Goal: Task Accomplishment & Management: Manage account settings

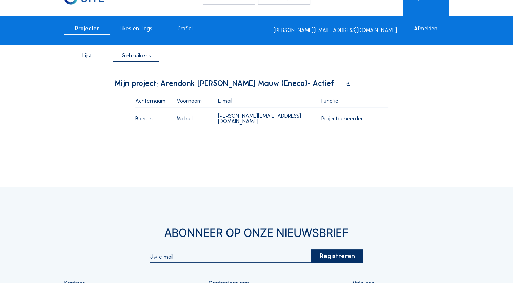
scroll to position [34, 0]
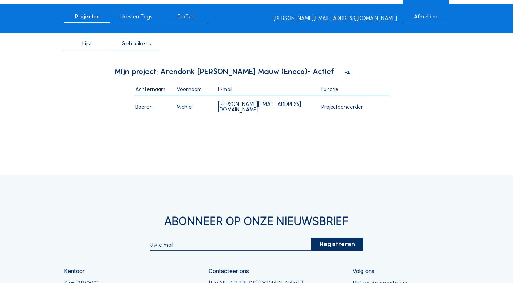
click at [344, 72] on icon at bounding box center [346, 72] width 5 height 6
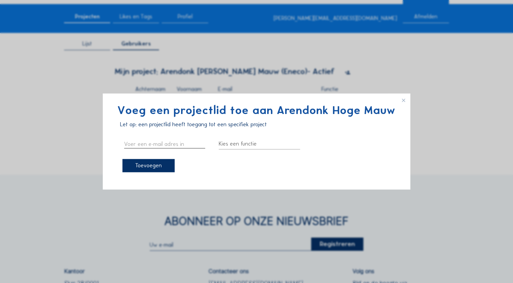
click at [152, 145] on input "text" at bounding box center [164, 143] width 81 height 9
type input "[PERSON_NAME][EMAIL_ADDRESS][DOMAIN_NAME]"
click at [144, 167] on div "Toevoegen" at bounding box center [148, 165] width 52 height 13
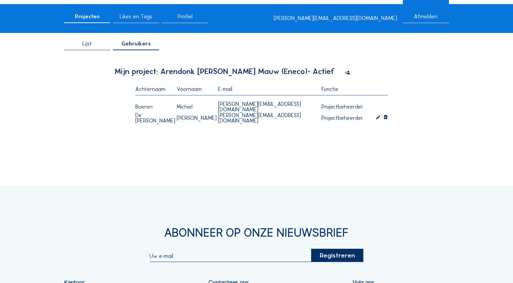
click at [344, 73] on icon at bounding box center [346, 72] width 5 height 6
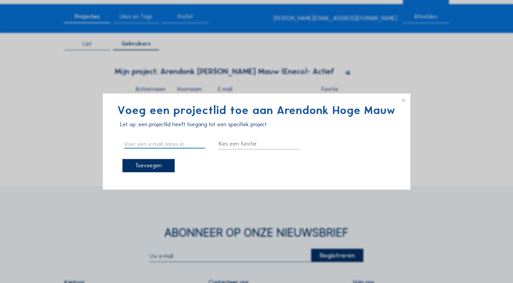
click at [169, 143] on input "text" at bounding box center [164, 143] width 81 height 9
type input "[EMAIL_ADDRESS][PERSON_NAME][DOMAIN_NAME]"
click at [157, 167] on div "Toevoegen" at bounding box center [148, 165] width 52 height 13
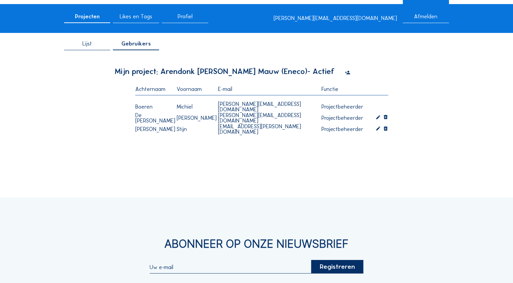
click at [344, 71] on icon at bounding box center [346, 72] width 5 height 6
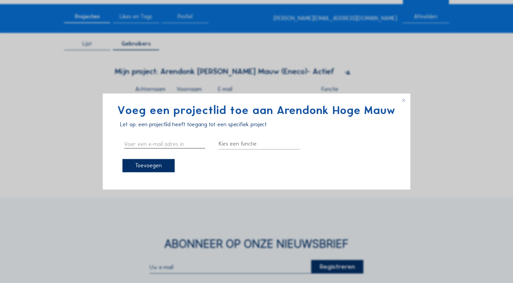
click at [159, 146] on input "text" at bounding box center [164, 143] width 81 height 9
click at [159, 146] on input "piet.casteleyn" at bounding box center [164, 143] width 81 height 9
type input "[EMAIL_ADDRESS][DOMAIN_NAME]"
click at [254, 144] on div at bounding box center [259, 143] width 81 height 11
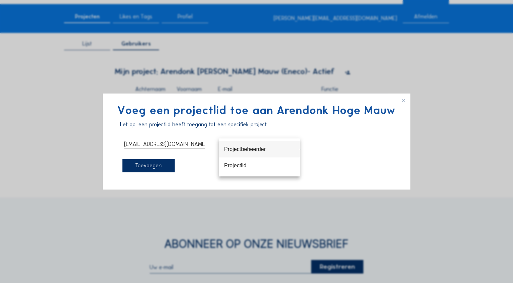
click at [244, 152] on div "Projectbeheerder" at bounding box center [259, 149] width 70 height 6
click at [147, 164] on div "Toevoegen" at bounding box center [148, 165] width 52 height 13
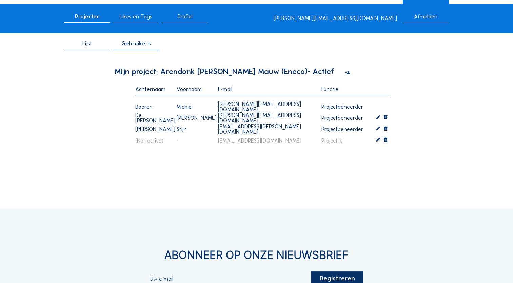
click at [378, 142] on icon at bounding box center [377, 141] width 5 height 6
click at [346, 148] on div "Projectlid" at bounding box center [348, 144] width 54 height 11
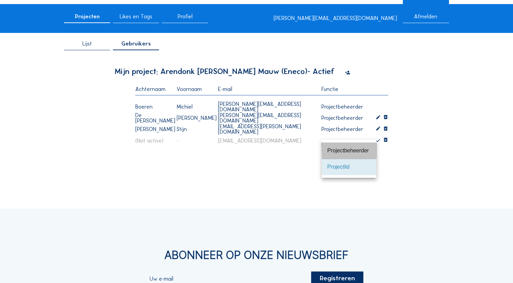
click at [345, 154] on div "Projectbeheerder" at bounding box center [349, 150] width 44 height 15
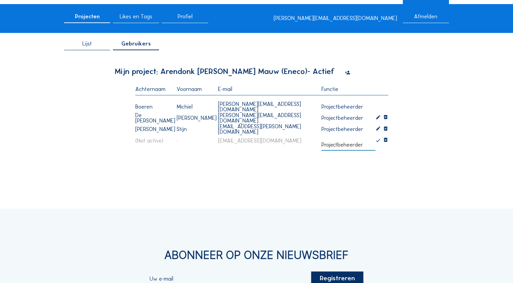
click at [378, 141] on icon at bounding box center [377, 141] width 5 height 6
click at [381, 191] on div "Camera's Timelapses Mijn C-Site Projecten Likes en Tags Profiel [PERSON_NAME][E…" at bounding box center [256, 199] width 513 height 466
click at [94, 46] on div "Lijst" at bounding box center [87, 45] width 46 height 9
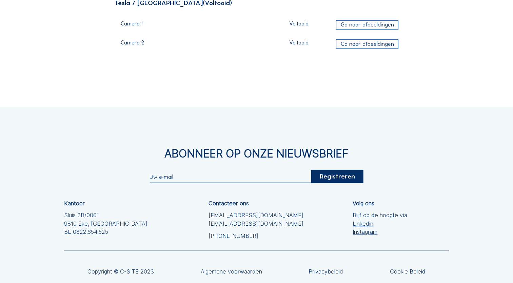
scroll to position [167, 0]
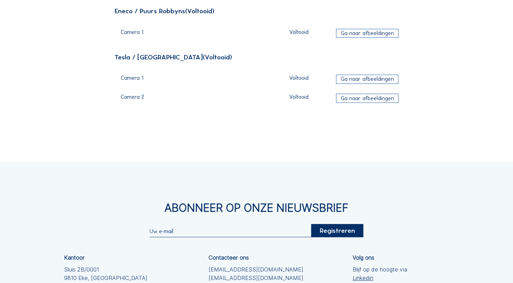
click at [380, 80] on div "Ga naar afbeeldingen" at bounding box center [367, 79] width 62 height 9
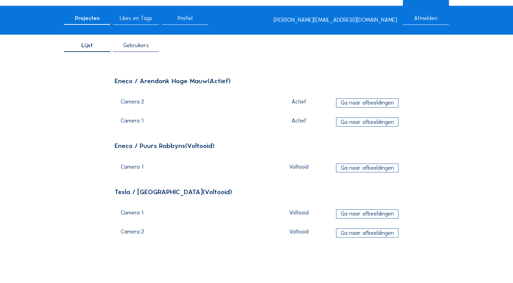
scroll to position [25, 0]
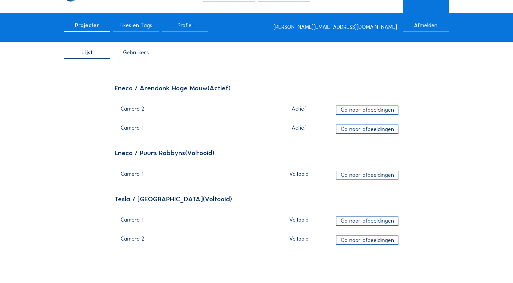
click at [357, 109] on div "Ga naar afbeeldingen" at bounding box center [367, 109] width 62 height 9
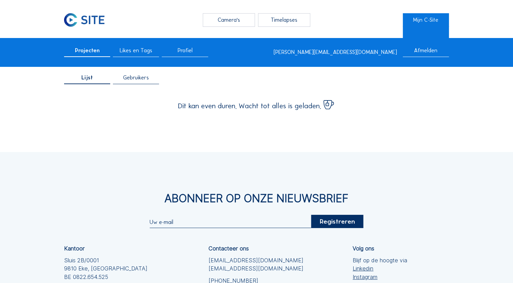
scroll to position [25, 0]
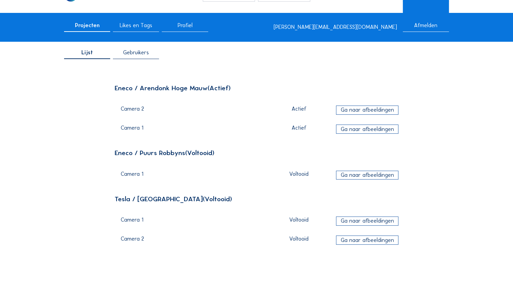
click at [384, 131] on div "Ga naar afbeeldingen" at bounding box center [367, 128] width 62 height 9
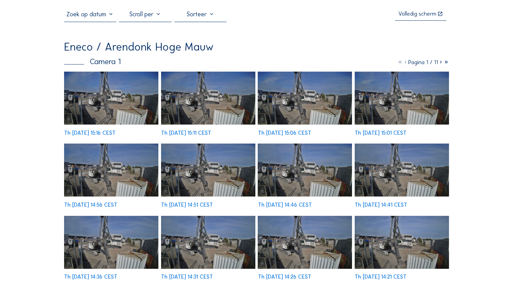
scroll to position [34, 0]
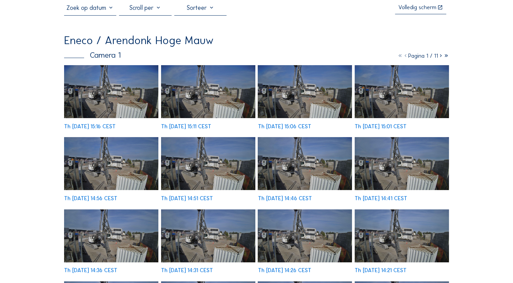
click at [127, 103] on img at bounding box center [111, 91] width 94 height 53
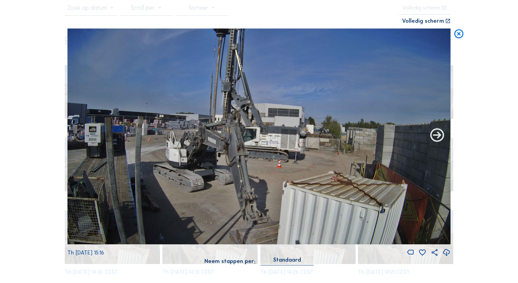
click at [438, 139] on icon at bounding box center [437, 135] width 17 height 17
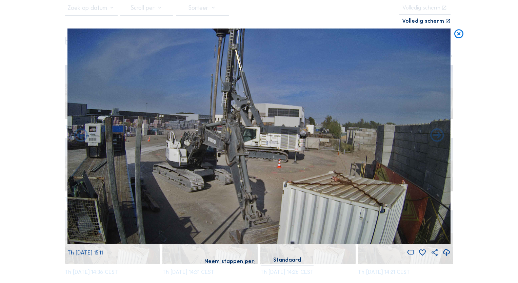
click at [438, 139] on icon at bounding box center [437, 135] width 17 height 17
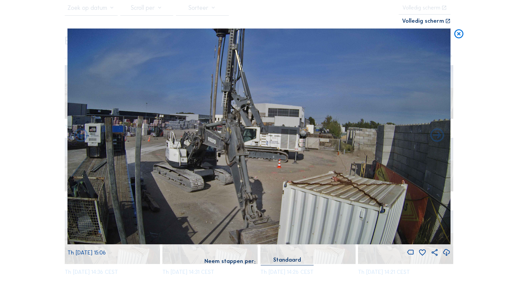
click at [438, 139] on icon at bounding box center [437, 135] width 17 height 17
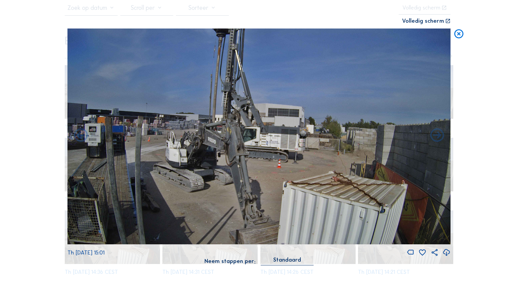
click at [438, 139] on icon at bounding box center [437, 135] width 17 height 17
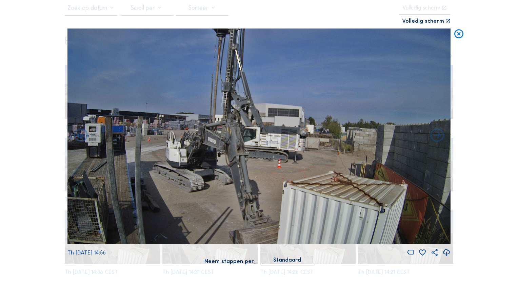
click at [438, 139] on icon at bounding box center [437, 135] width 17 height 17
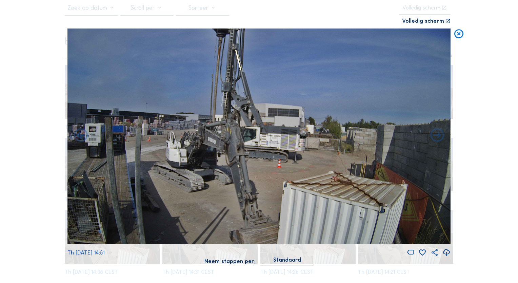
click at [438, 139] on icon at bounding box center [437, 135] width 17 height 17
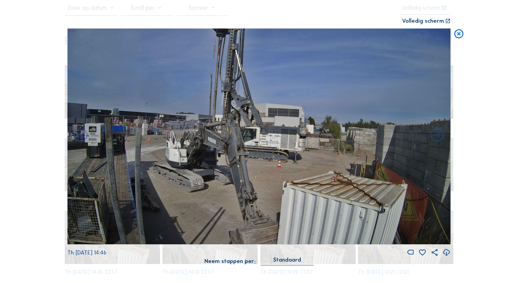
click at [438, 139] on icon at bounding box center [437, 135] width 17 height 17
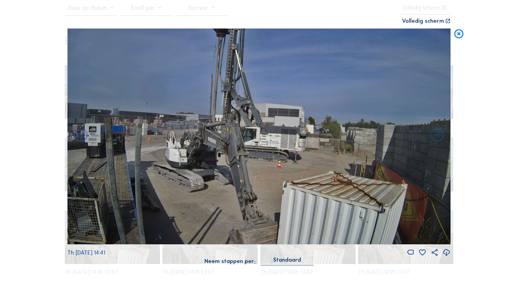
click at [438, 139] on icon at bounding box center [437, 135] width 17 height 17
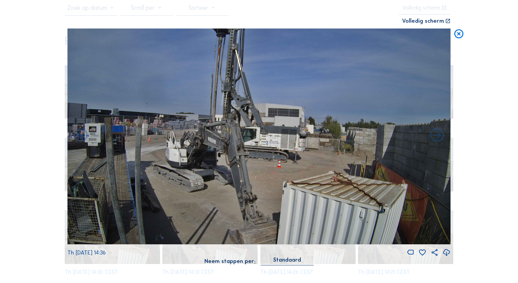
click at [438, 139] on icon at bounding box center [437, 135] width 17 height 17
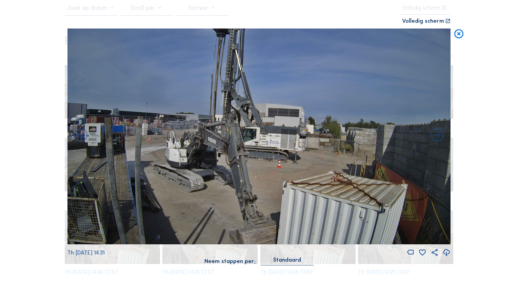
click at [438, 139] on icon at bounding box center [437, 135] width 17 height 17
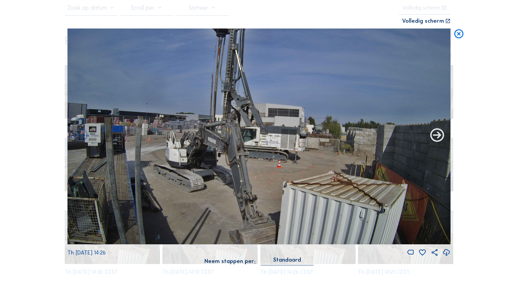
click at [438, 139] on icon at bounding box center [437, 135] width 17 height 17
click at [438, 136] on icon at bounding box center [437, 135] width 17 height 17
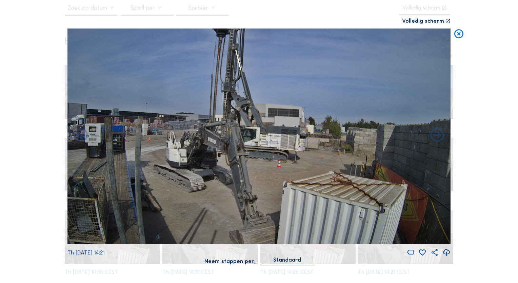
click at [460, 35] on icon at bounding box center [458, 34] width 11 height 12
